Goal: Information Seeking & Learning: Find specific fact

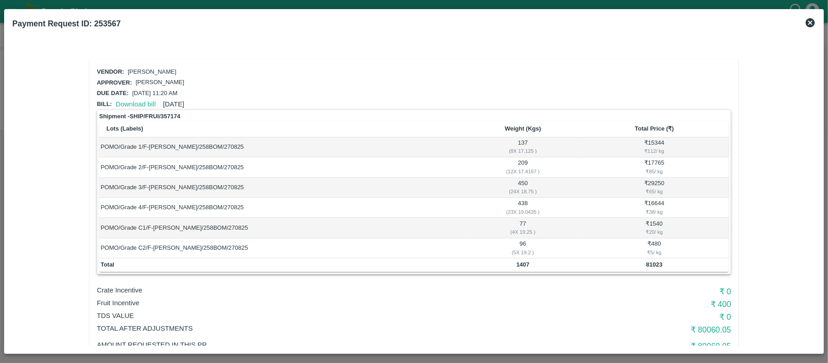
click at [526, 266] on b "1407" at bounding box center [523, 264] width 13 height 7
copy b "1407"
click at [583, 213] on div "₹ 38 / kg" at bounding box center [654, 212] width 146 height 8
click at [654, 266] on b "81023" at bounding box center [654, 264] width 16 height 7
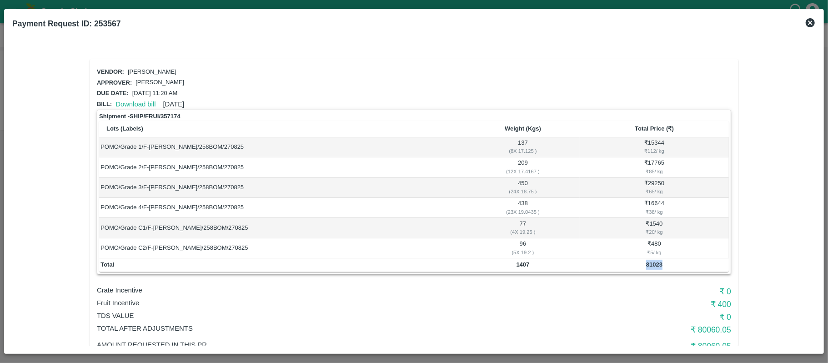
click at [654, 266] on b "81023" at bounding box center [654, 264] width 16 height 7
copy b "81023"
click at [527, 266] on b "1407" at bounding box center [523, 264] width 13 height 7
click at [526, 266] on b "1407" at bounding box center [523, 264] width 13 height 7
copy b "1407"
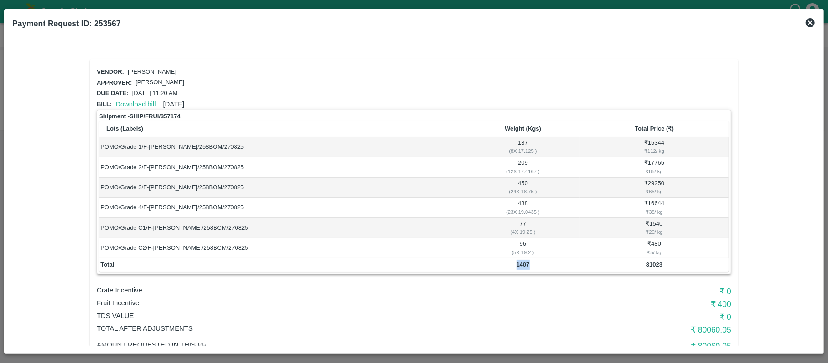
scroll to position [60, 0]
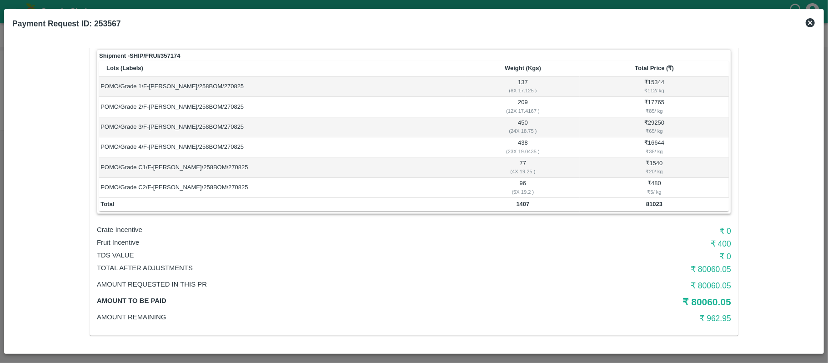
click at [721, 242] on h6 "₹ 400" at bounding box center [625, 243] width 211 height 13
copy h6 "400"
click at [122, 238] on p "Fruit Incentive" at bounding box center [308, 242] width 423 height 10
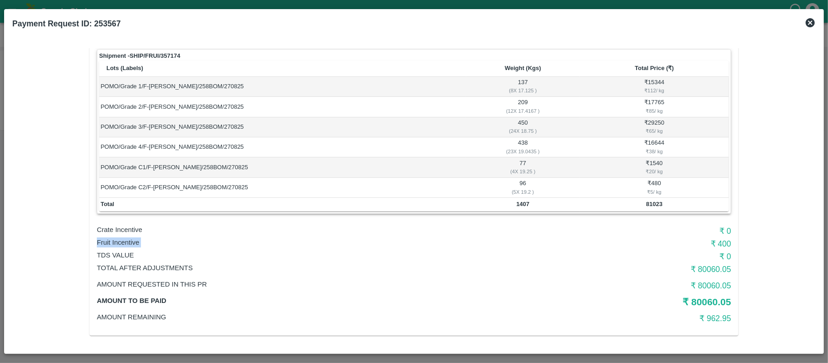
copy p "Fruit Incentive"
click at [122, 238] on p "Fruit Incentive" at bounding box center [308, 242] width 423 height 10
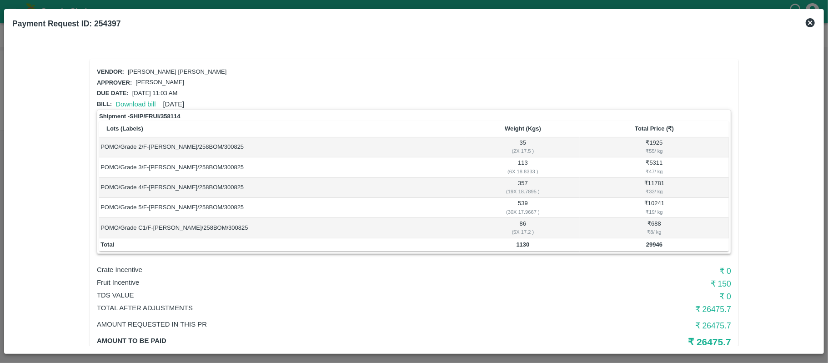
scroll to position [40, 0]
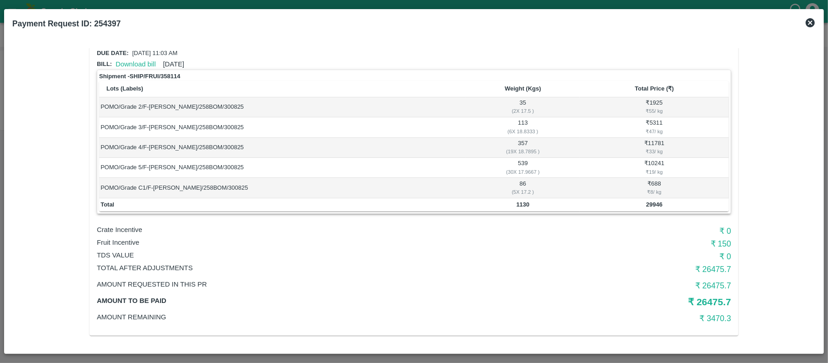
click at [523, 206] on b "1130" at bounding box center [523, 204] width 13 height 7
copy b "1130"
click at [646, 198] on td "29946" at bounding box center [654, 205] width 149 height 14
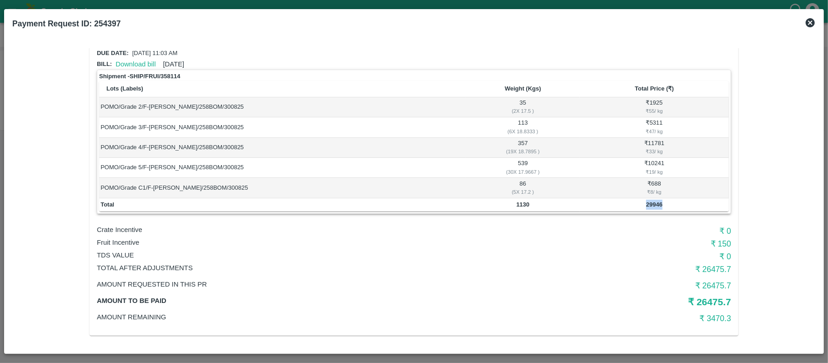
copy b "29946"
click at [523, 202] on b "1130" at bounding box center [523, 204] width 13 height 7
copy b "1130"
click at [119, 243] on p "Fruit Incentive" at bounding box center [308, 242] width 423 height 10
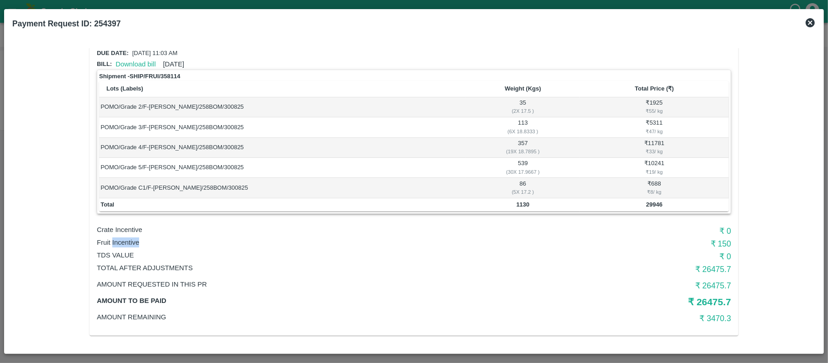
click at [119, 243] on p "Fruit Incentive" at bounding box center [308, 242] width 423 height 10
copy p "Fruit Incentive"
click at [721, 242] on h6 "₹ 150" at bounding box center [625, 243] width 211 height 13
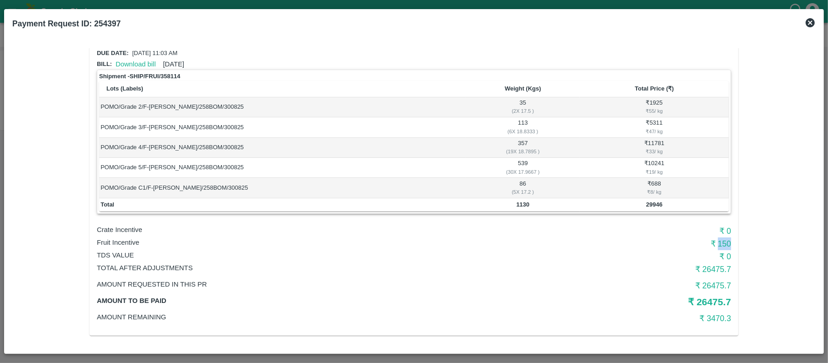
copy h6 "150"
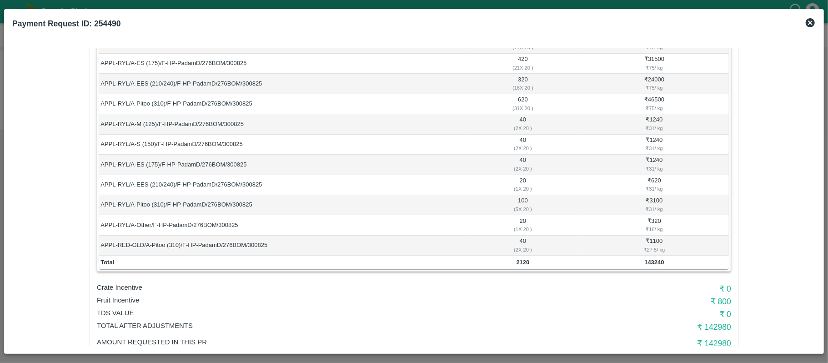
scroll to position [203, 0]
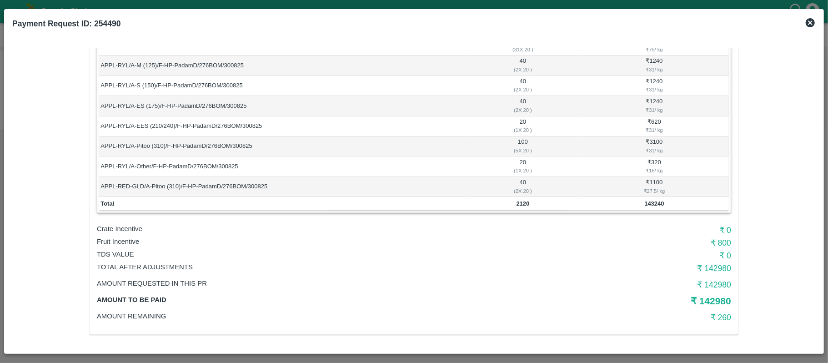
click at [523, 209] on td "2120" at bounding box center [523, 204] width 114 height 14
copy b "2120"
click at [659, 202] on b "143240" at bounding box center [654, 203] width 20 height 7
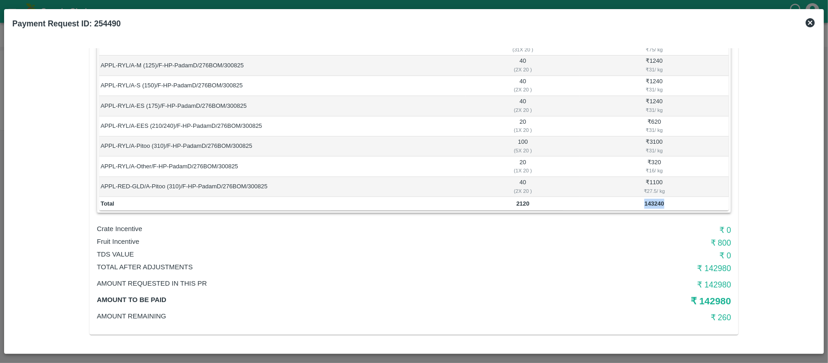
copy b "143240"
click at [512, 206] on td "2120" at bounding box center [523, 204] width 114 height 14
click at [515, 204] on td "2120" at bounding box center [523, 204] width 114 height 14
copy b "2120"
click at [515, 204] on td "2120" at bounding box center [523, 204] width 114 height 14
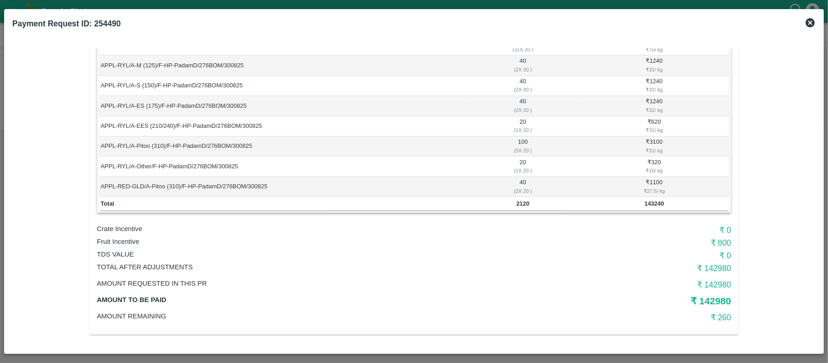
click at [462, 175] on td "APPL-RYL/A-Other/F-HP-PadamD/276BOM/300825" at bounding box center [282, 166] width 367 height 20
click at [123, 241] on p "Fruit Incentive" at bounding box center [308, 241] width 423 height 10
copy p "Fruit Incentive"
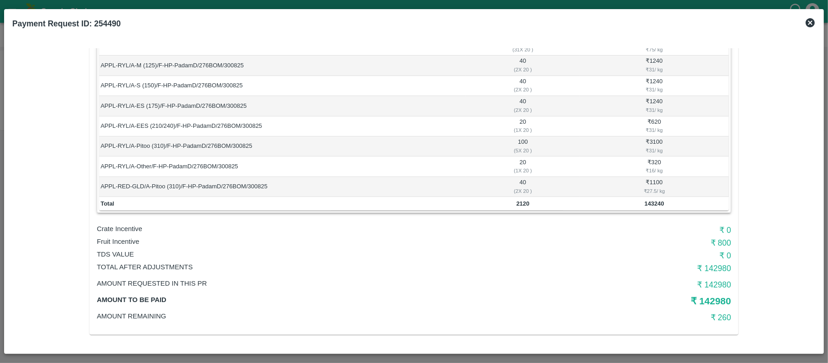
click at [721, 243] on h6 "₹ 800" at bounding box center [625, 242] width 211 height 13
copy h6 "800"
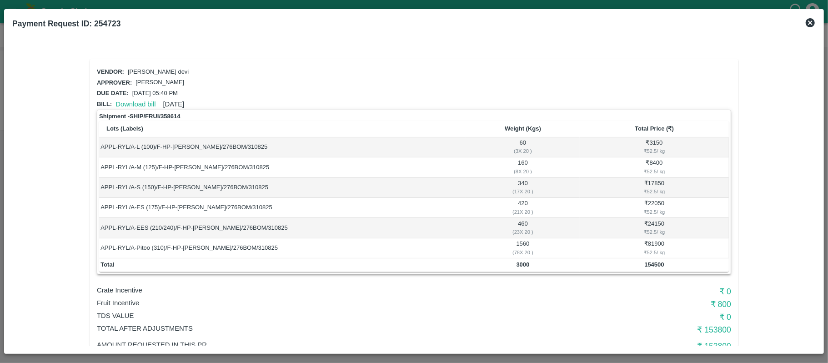
click at [366, 181] on td "APPL-RYL/A-S (150)/F-HP-[PERSON_NAME]/276BOM/310825" at bounding box center [282, 188] width 367 height 20
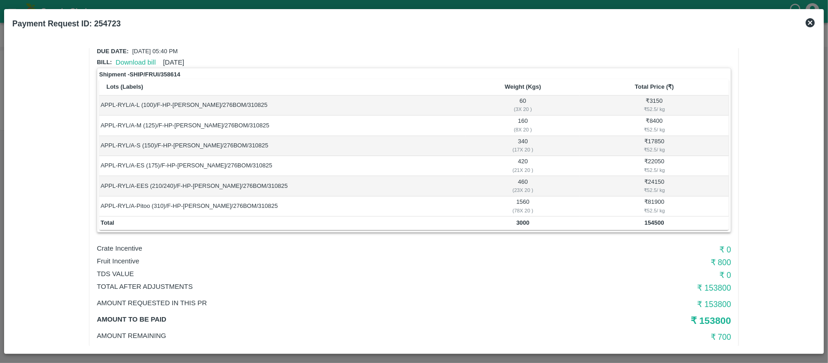
scroll to position [60, 0]
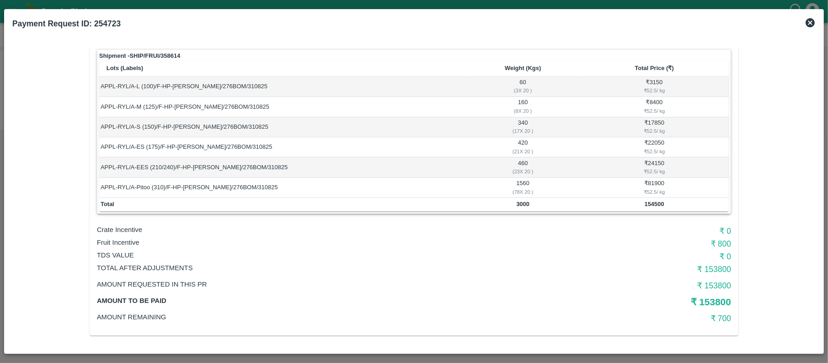
click at [524, 208] on td "3000" at bounding box center [523, 205] width 114 height 14
copy b "3000"
click at [652, 208] on td "154500" at bounding box center [654, 205] width 149 height 14
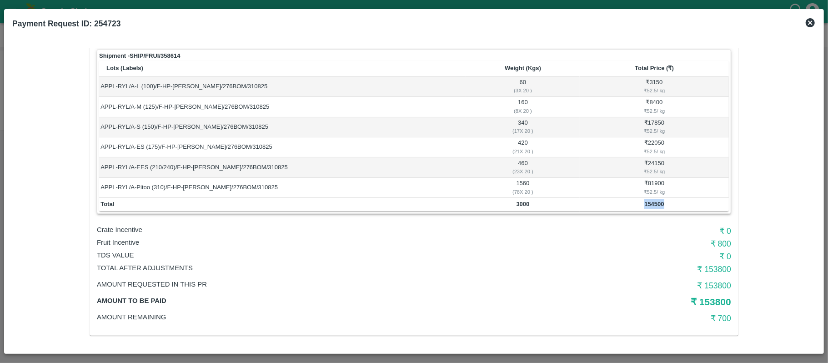
copy b "154500"
drag, startPoint x: 521, startPoint y: 195, endPoint x: 525, endPoint y: 201, distance: 6.9
click at [523, 197] on table "Lots (Labels) Weight (Kgs) Total Price (₹) APPL-RYL/A-L (100)/F-HP-Ranjna/276BO…" at bounding box center [414, 135] width 630 height 151
click at [525, 201] on b "3000" at bounding box center [523, 204] width 13 height 7
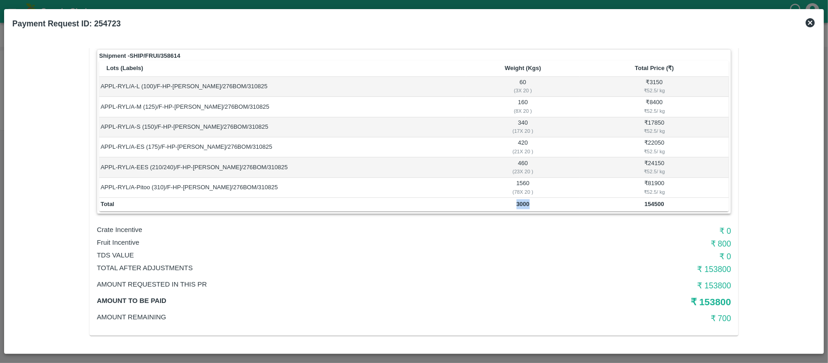
copy b "3000"
drag, startPoint x: 295, startPoint y: 193, endPoint x: 287, endPoint y: 197, distance: 9.6
click at [294, 194] on td "APPL-RYL/A-Pitoo (310)/F-HP-Ranjna/276BOM/310825" at bounding box center [282, 188] width 367 height 20
click at [117, 242] on p "Fruit Incentive" at bounding box center [308, 242] width 423 height 10
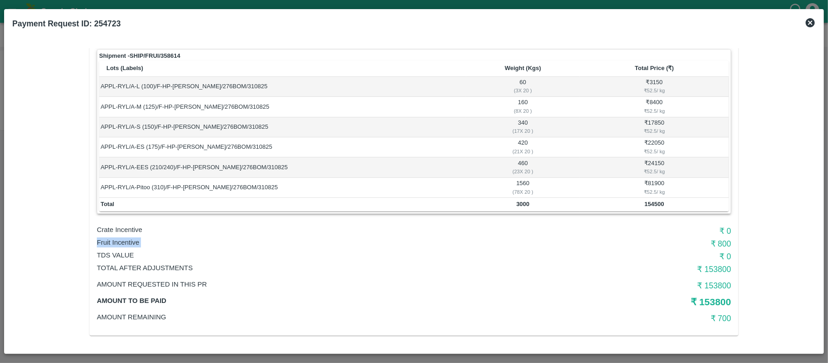
click at [117, 242] on p "Fruit Incentive" at bounding box center [308, 242] width 423 height 10
copy p "Fruit Incentive"
click at [712, 237] on h6 "₹ 800" at bounding box center [625, 243] width 211 height 13
drag, startPoint x: 717, startPoint y: 239, endPoint x: 723, endPoint y: 244, distance: 8.1
click at [717, 241] on h6 "₹ 800" at bounding box center [625, 243] width 211 height 13
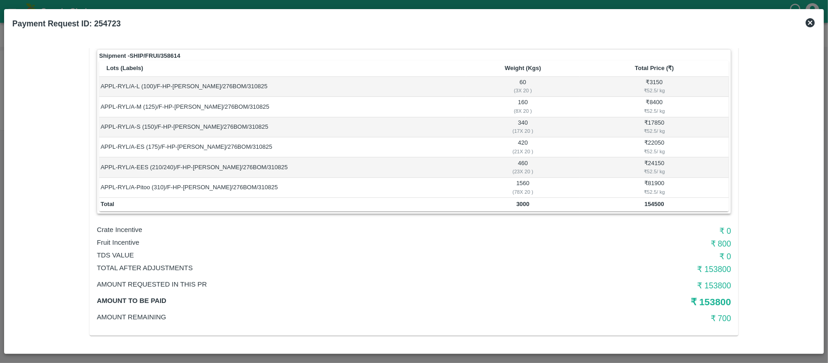
click at [723, 244] on h6 "₹ 800" at bounding box center [625, 243] width 211 height 13
copy h6 "800"
